Goal: Task Accomplishment & Management: Manage account settings

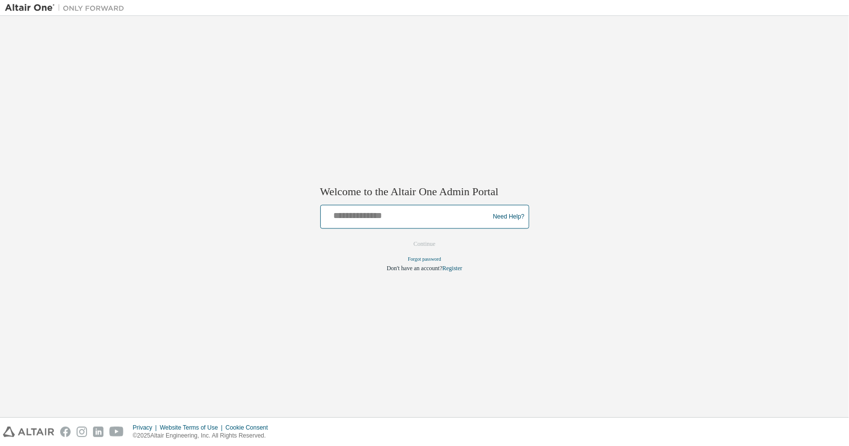
click at [372, 219] on input "text" at bounding box center [407, 215] width 164 height 14
click at [416, 216] on input "text" at bounding box center [407, 215] width 164 height 14
click at [369, 220] on input "text" at bounding box center [407, 215] width 164 height 14
paste input "**********"
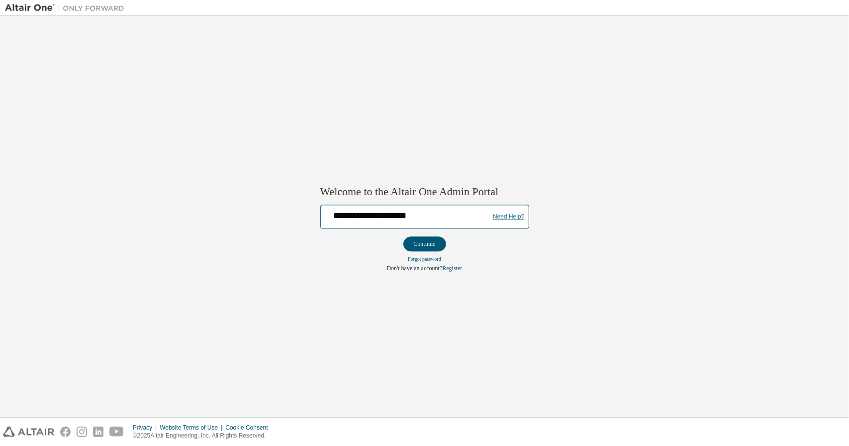
type input "**********"
drag, startPoint x: 512, startPoint y: 216, endPoint x: 581, endPoint y: 6, distance: 220.9
click at [512, 217] on link "Need Help?" at bounding box center [508, 217] width 31 height 0
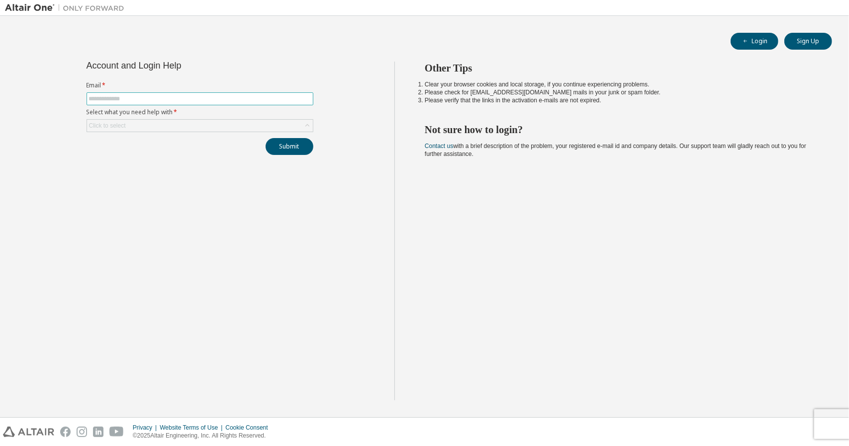
click at [152, 97] on input "text" at bounding box center [200, 99] width 222 height 8
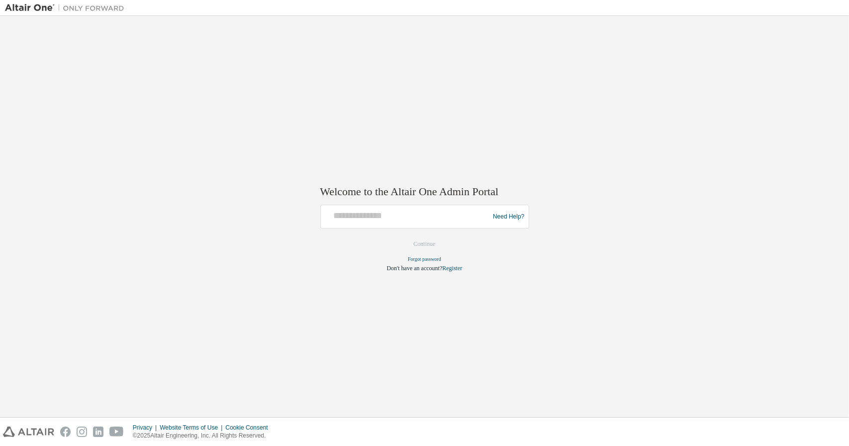
click at [377, 224] on div at bounding box center [407, 217] width 164 height 19
click at [394, 219] on input "text" at bounding box center [407, 215] width 164 height 14
type input "**********"
click at [403, 237] on button "Continue" at bounding box center [424, 244] width 43 height 15
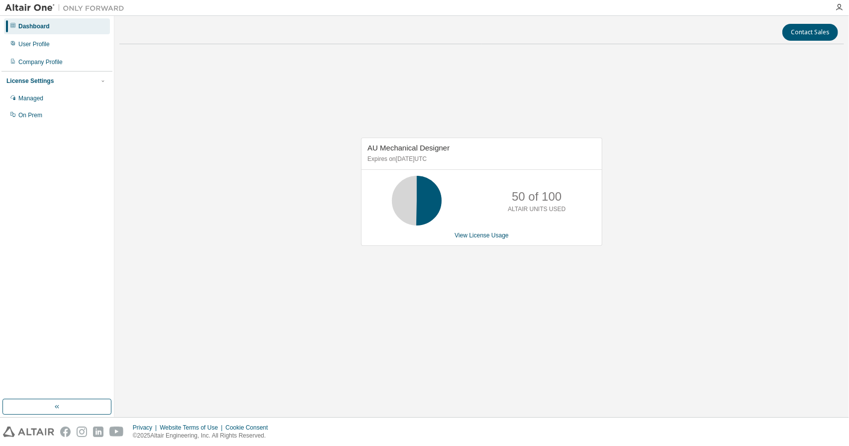
click at [228, 75] on div "AU Mechanical Designer Expires on [DATE] UTC 50 of 100 ALTAIR UNITS USED View L…" at bounding box center [481, 197] width 724 height 290
click at [60, 405] on icon "button" at bounding box center [57, 407] width 8 height 8
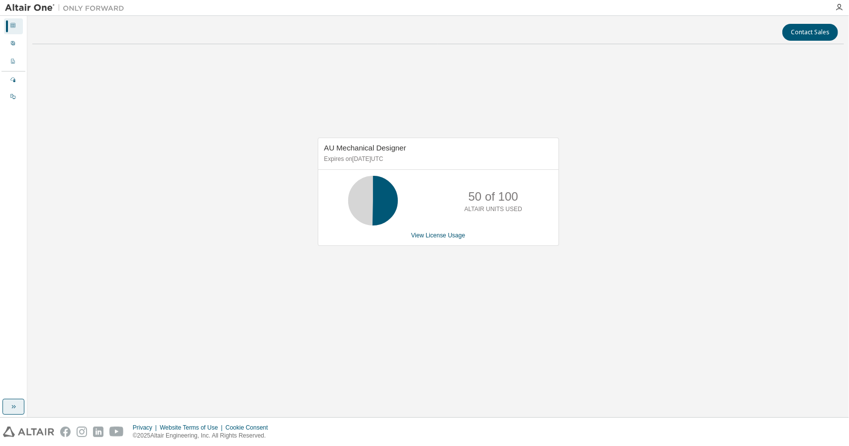
click at [19, 407] on button "button" at bounding box center [13, 407] width 22 height 16
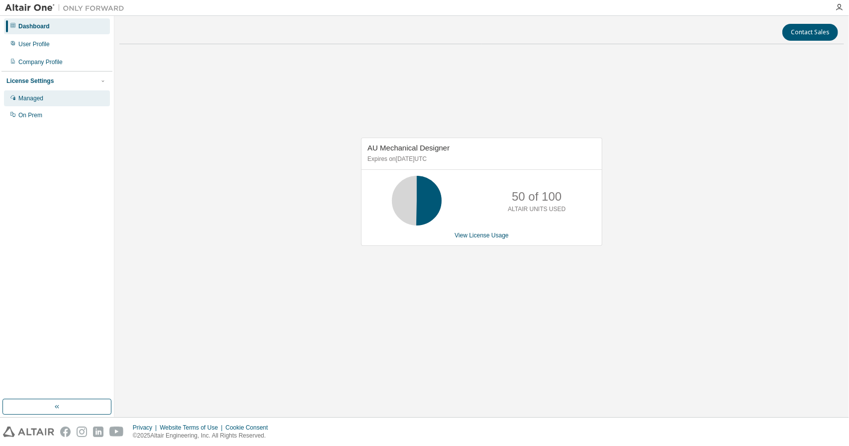
click at [49, 101] on div "Managed" at bounding box center [57, 98] width 106 height 16
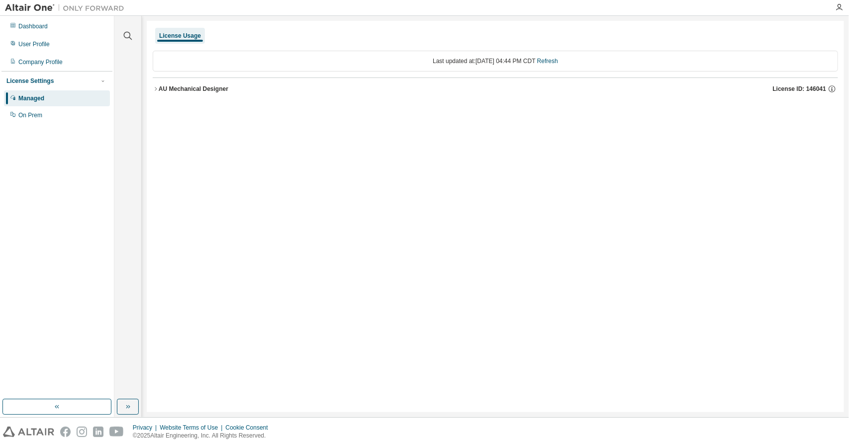
click at [181, 88] on div "AU Mechanical Designer" at bounding box center [194, 89] width 70 height 8
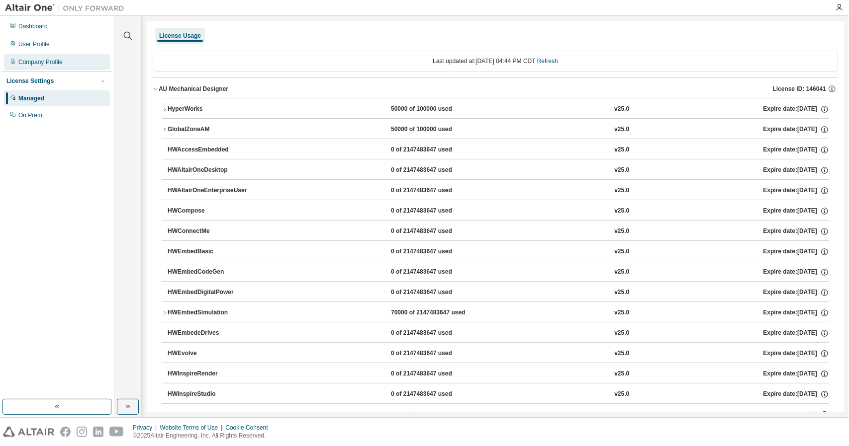
click at [61, 62] on div "Company Profile" at bounding box center [40, 62] width 44 height 8
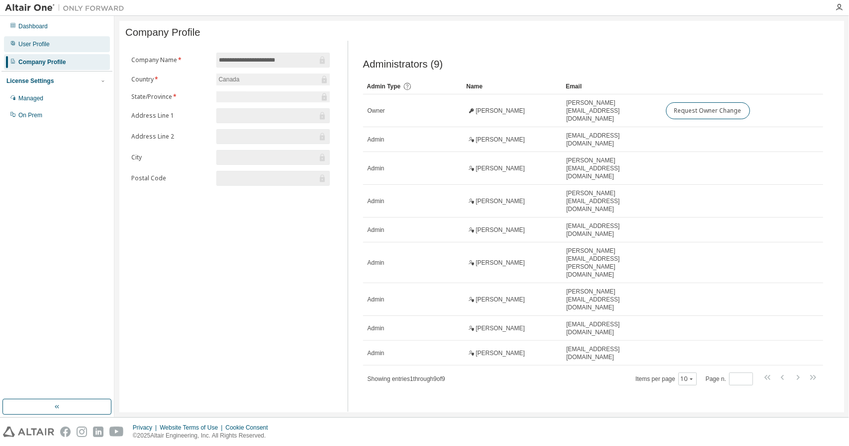
click at [55, 49] on div "User Profile" at bounding box center [57, 44] width 106 height 16
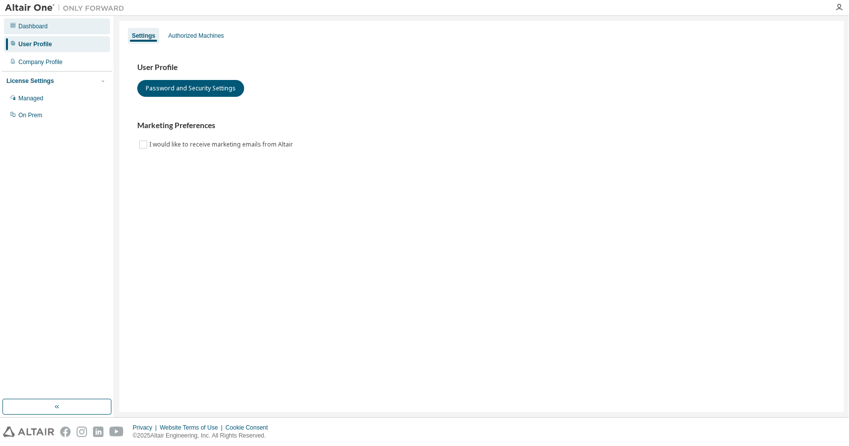
click at [59, 30] on div "Dashboard" at bounding box center [57, 26] width 106 height 16
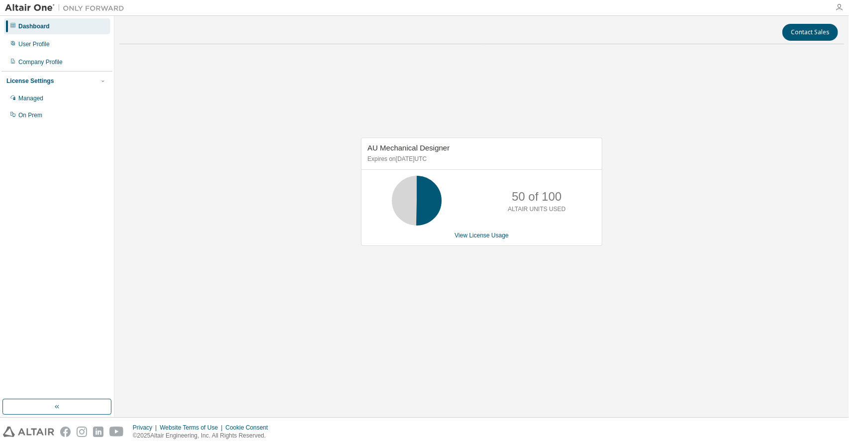
click at [841, 7] on icon "button" at bounding box center [839, 7] width 8 height 8
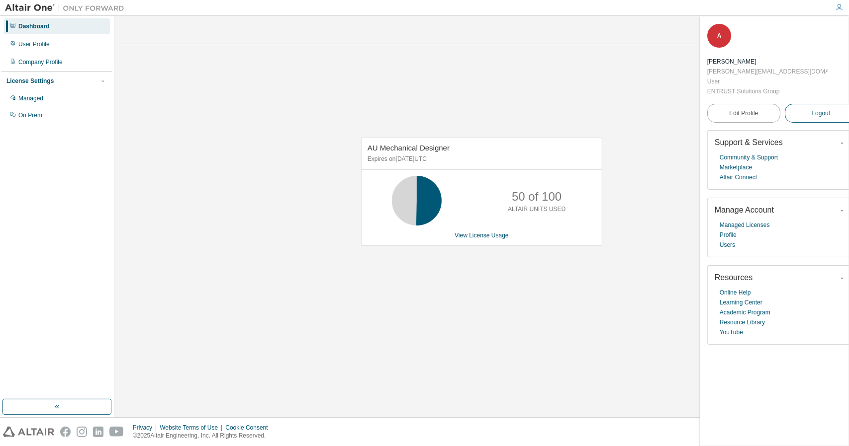
click at [811, 108] on span "Logout" at bounding box center [820, 113] width 18 height 10
